Goal: Navigation & Orientation: Find specific page/section

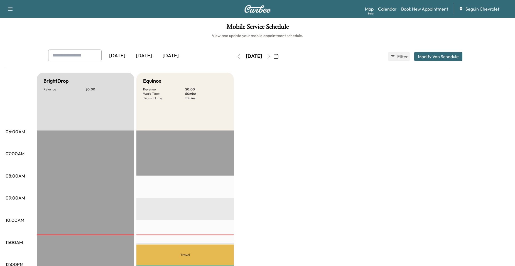
click at [271, 54] on icon "button" at bounding box center [269, 56] width 4 height 4
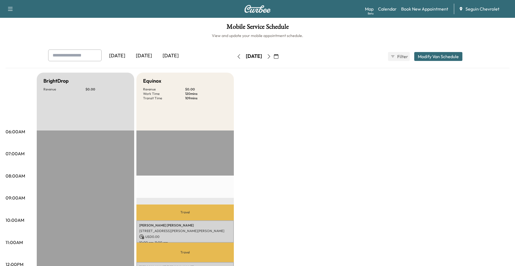
click at [274, 55] on button "button" at bounding box center [268, 56] width 9 height 9
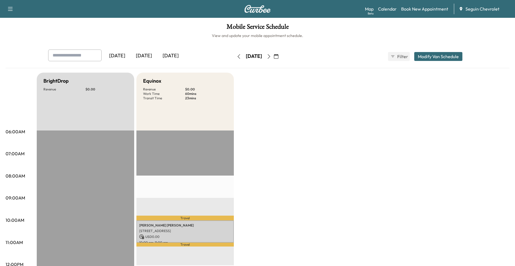
click at [274, 54] on button "button" at bounding box center [268, 56] width 9 height 9
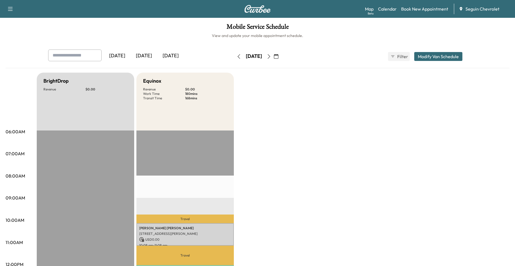
click at [271, 55] on icon "button" at bounding box center [269, 56] width 4 height 4
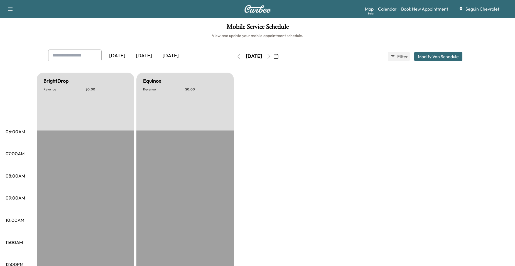
click at [271, 55] on icon "button" at bounding box center [269, 56] width 4 height 4
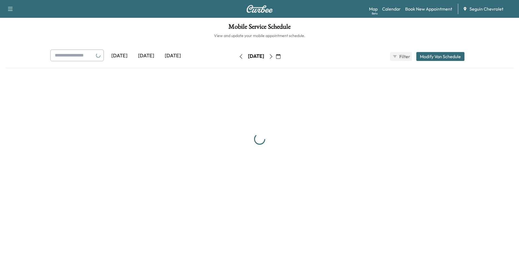
click at [273, 56] on icon "button" at bounding box center [271, 56] width 4 height 4
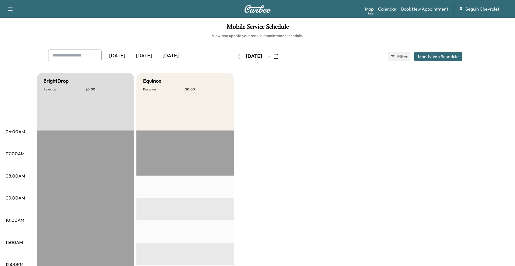
click at [271, 56] on icon "button" at bounding box center [269, 56] width 4 height 4
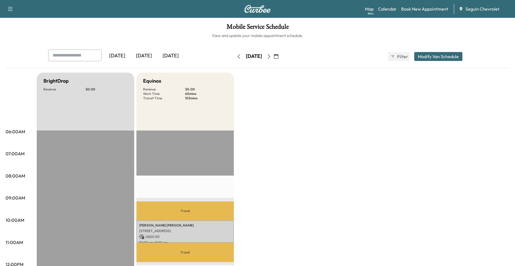
click at [270, 56] on icon "button" at bounding box center [269, 56] width 3 height 4
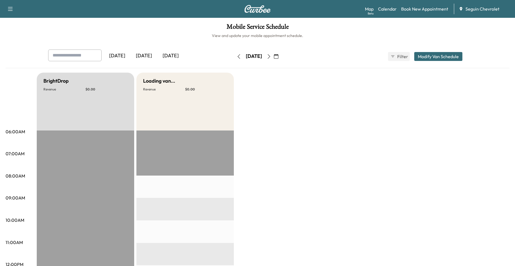
click at [281, 56] on button "button" at bounding box center [275, 56] width 9 height 9
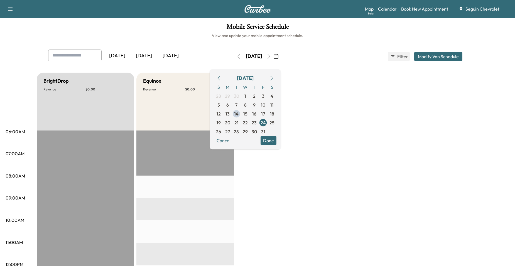
click at [271, 55] on icon "button" at bounding box center [269, 56] width 4 height 4
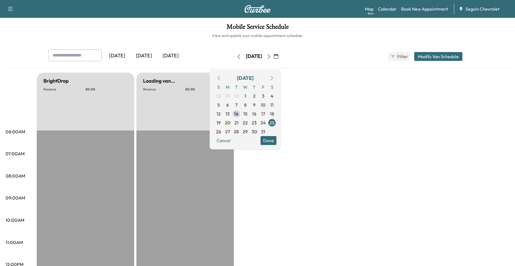
click at [274, 55] on button "button" at bounding box center [268, 56] width 9 height 9
click at [271, 55] on icon "button" at bounding box center [269, 56] width 4 height 4
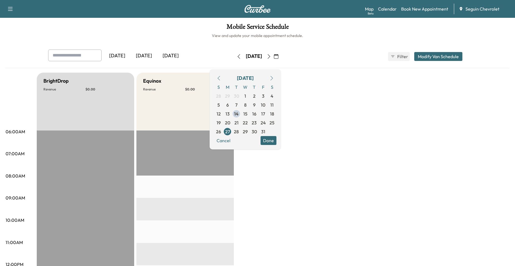
click at [281, 56] on button "button" at bounding box center [275, 56] width 9 height 9
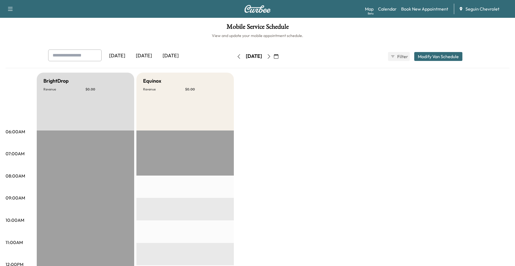
click at [204, 66] on div "Yesterday Today Tomorrow Monday, October 27 October 2025 S M T W T F S 28 29 30…" at bounding box center [258, 59] width 504 height 19
